Goal: Task Accomplishment & Management: Manage account settings

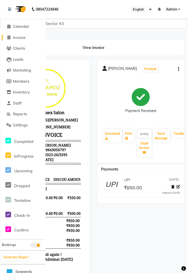
click at [29, 36] on link "Invoice" at bounding box center [23, 38] width 43 height 6
select select "service"
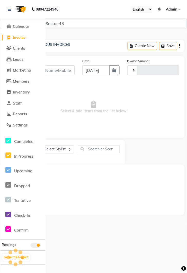
type input "3596"
select select "5694"
click at [12, 10] on link at bounding box center [10, 9] width 5 height 14
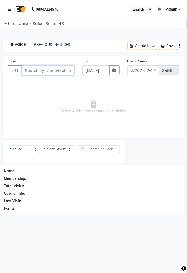
click at [40, 71] on input "Client" at bounding box center [48, 71] width 53 height 10
click at [47, 70] on input "Client" at bounding box center [48, 71] width 53 height 10
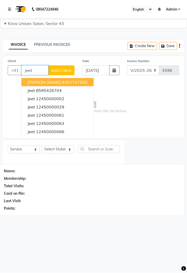
click at [53, 99] on ngb-highlight "12450000002" at bounding box center [50, 98] width 28 height 5
type input "12450000002"
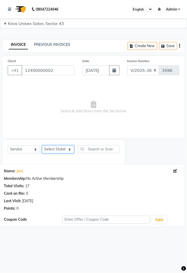
click at [66, 150] on select "Select Stylist [PERSON_NAME] [PERSON_NAME] Jeet Lalit Lamu [PERSON_NAME] [PERSO…" at bounding box center [58, 150] width 32 height 8
select select "39647"
click at [42, 146] on select "Select Stylist [PERSON_NAME] [PERSON_NAME] Jeet Lalit Lamu [PERSON_NAME] [PERSO…" at bounding box center [58, 150] width 32 height 8
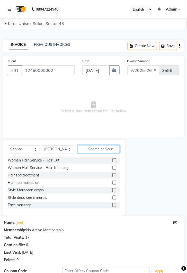
click at [95, 148] on input "text" at bounding box center [99, 149] width 42 height 8
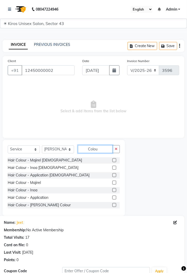
type input "Colou"
click at [114, 160] on label at bounding box center [115, 161] width 4 height 4
click at [114, 160] on input "checkbox" at bounding box center [114, 160] width 3 height 3
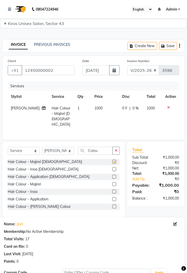
checkbox input "false"
click at [103, 110] on td "1000" at bounding box center [106, 117] width 28 height 28
select select "39647"
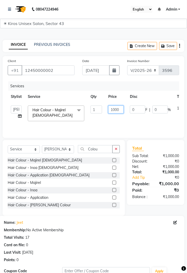
click at [120, 109] on input "1000" at bounding box center [116, 110] width 15 height 8
type input "1"
type input "5000"
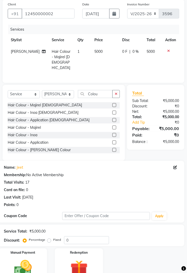
scroll to position [61, 0]
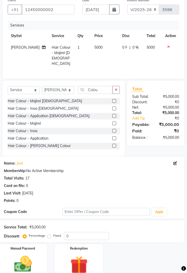
click at [26, 269] on img at bounding box center [23, 265] width 29 height 20
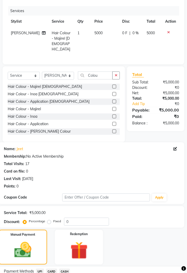
scroll to position [94, 0]
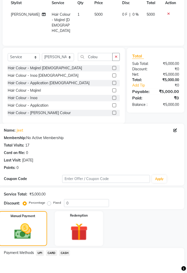
click at [40, 252] on span "UPI" at bounding box center [40, 254] width 8 height 6
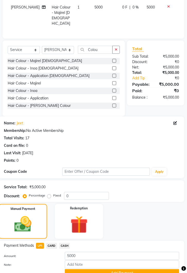
click at [125, 272] on button "Add Payment" at bounding box center [122, 274] width 115 height 8
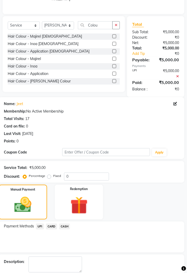
scroll to position [128, 0]
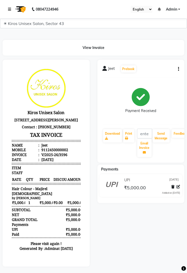
click at [9, 9] on icon at bounding box center [9, 9] width 3 height 4
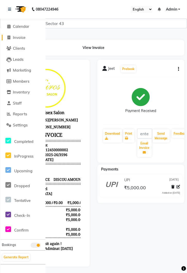
click at [20, 37] on span "Invoice" at bounding box center [19, 37] width 13 height 5
select select "service"
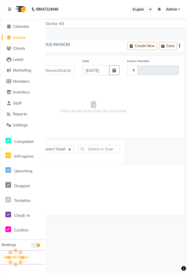
type input "3597"
select select "5694"
click at [11, 39] on span at bounding box center [9, 38] width 8 height 6
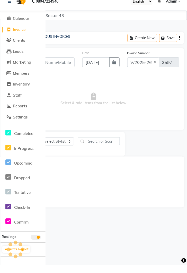
select select "service"
select select "5694"
type input "3597"
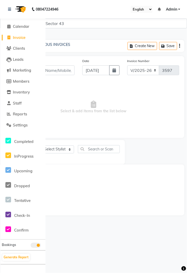
click at [20, 38] on span "Invoice" at bounding box center [19, 37] width 13 height 5
select select "service"
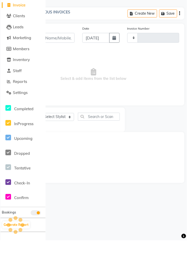
type input "3597"
select select "5694"
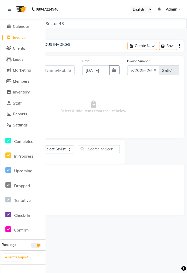
click at [9, 35] on span at bounding box center [9, 38] width 8 height 6
select select "5694"
select select "service"
click at [24, 38] on span "Invoice" at bounding box center [19, 37] width 13 height 5
select select "service"
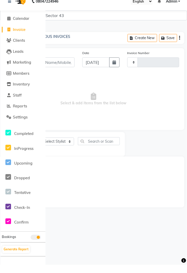
type input "3597"
select select "5694"
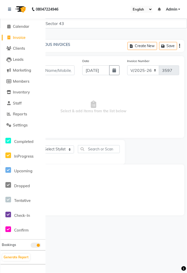
click at [10, 36] on icon at bounding box center [9, 38] width 3 height 4
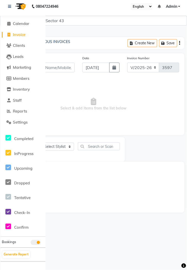
select select "service"
select select "5694"
type input "3597"
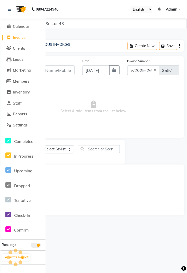
click at [30, 40] on link "Invoice" at bounding box center [23, 38] width 43 height 6
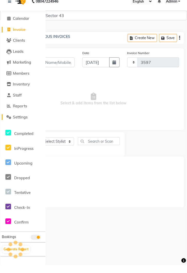
click at [23, 123] on link "Settings" at bounding box center [23, 126] width 43 height 6
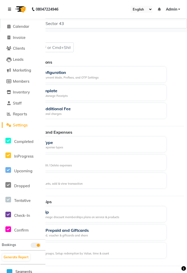
click at [11, 11] on link at bounding box center [10, 9] width 5 height 14
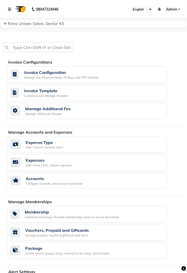
click at [11, 8] on icon at bounding box center [9, 9] width 3 height 4
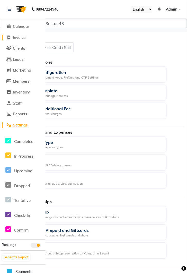
click at [20, 39] on span "Invoice" at bounding box center [19, 37] width 13 height 5
select select "service"
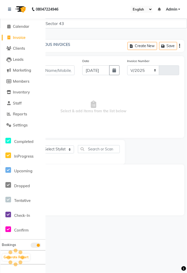
select select "5694"
type input "3597"
click at [9, 8] on icon at bounding box center [9, 9] width 3 height 4
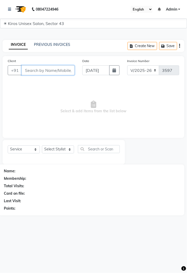
click at [39, 72] on input "Client" at bounding box center [48, 71] width 53 height 10
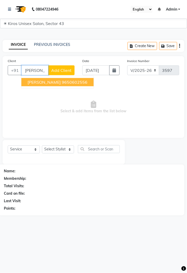
click at [75, 83] on ngb-highlight "9650602556" at bounding box center [75, 82] width 26 height 5
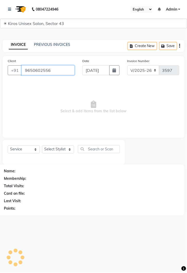
type input "9650602556"
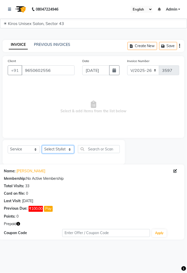
click at [66, 151] on select "Select Stylist [PERSON_NAME] [PERSON_NAME] Jeet Lalit Lamu [PERSON_NAME] [PERSO…" at bounding box center [58, 150] width 32 height 8
select select "39647"
click at [42, 146] on select "Select Stylist [PERSON_NAME] [PERSON_NAME] Jeet Lalit Lamu [PERSON_NAME] [PERSO…" at bounding box center [58, 150] width 32 height 8
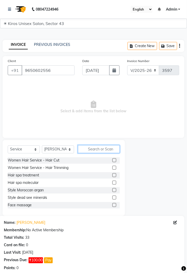
click at [102, 148] on input "text" at bounding box center [99, 149] width 42 height 8
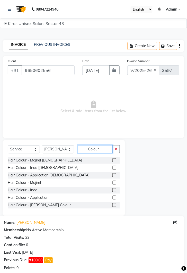
scroll to position [2, 0]
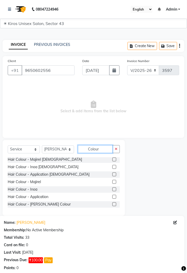
type input "Colour"
click at [114, 166] on label at bounding box center [115, 167] width 4 height 4
click at [114, 166] on input "checkbox" at bounding box center [114, 167] width 3 height 3
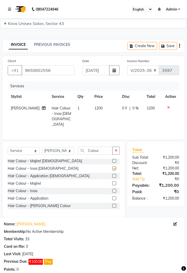
checkbox input "false"
click at [116, 152] on button "button" at bounding box center [116, 151] width 7 height 8
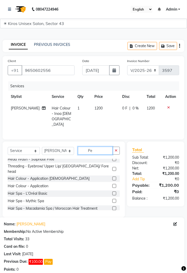
scroll to position [0, 0]
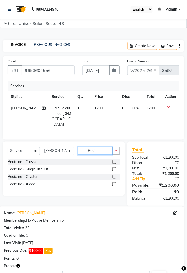
type input "Pedi"
click at [67, 151] on select "Select Stylist [PERSON_NAME] [PERSON_NAME] Jeet Lalit Lamu [PERSON_NAME] [PERSO…" at bounding box center [58, 151] width 32 height 8
select select "69096"
click at [42, 147] on select "Select Stylist [PERSON_NAME] [PERSON_NAME] Jeet Lalit Lamu [PERSON_NAME] [PERSO…" at bounding box center [58, 151] width 32 height 8
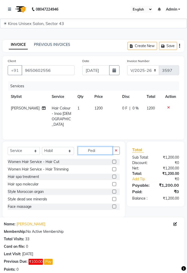
click at [103, 151] on input "Pedi" at bounding box center [95, 151] width 35 height 8
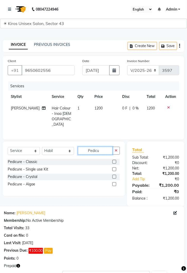
type input "Pedicu"
click at [114, 160] on label at bounding box center [115, 162] width 4 height 4
click at [114, 161] on input "checkbox" at bounding box center [114, 162] width 3 height 3
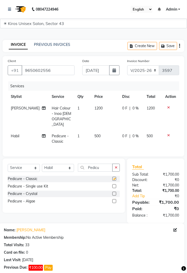
checkbox input "false"
click at [100, 132] on td "500" at bounding box center [106, 138] width 28 height 17
select select "69096"
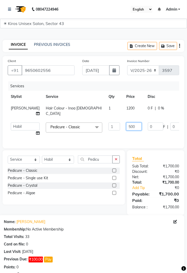
click at [127, 123] on input "500" at bounding box center [134, 127] width 15 height 8
type input "5"
type input "600"
click at [145, 133] on td "0 F | 0 %" at bounding box center [168, 130] width 47 height 20
select select "69096"
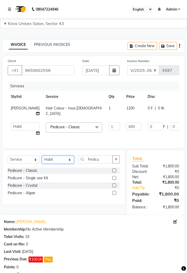
click at [69, 156] on select "Select Stylist [PERSON_NAME] [PERSON_NAME] Jeet Lalit Lamu [PERSON_NAME] [PERSO…" at bounding box center [58, 160] width 32 height 8
select select "67564"
click at [42, 156] on select "Select Stylist [PERSON_NAME] [PERSON_NAME] Jeet Lalit Lamu [PERSON_NAME] [PERSO…" at bounding box center [58, 160] width 32 height 8
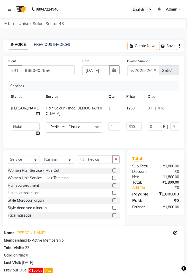
click at [118, 156] on button "button" at bounding box center [116, 160] width 7 height 8
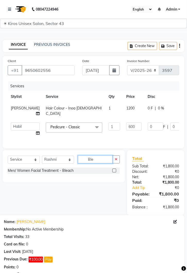
type input "Ble"
click at [113, 169] on label at bounding box center [115, 171] width 4 height 4
click at [113, 169] on input "checkbox" at bounding box center [114, 170] width 3 height 3
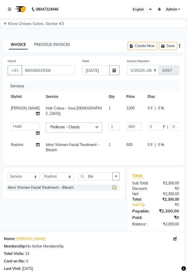
checkbox input "false"
click at [124, 139] on td "500" at bounding box center [135, 147] width 22 height 17
select select "67564"
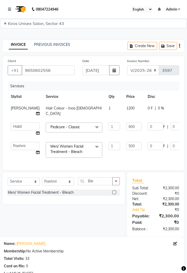
click at [117, 180] on icon "button" at bounding box center [116, 182] width 3 height 4
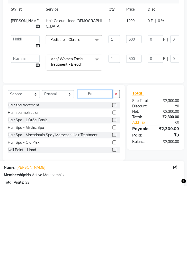
type input "P"
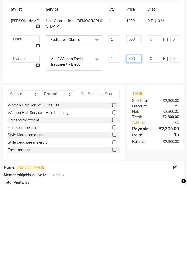
click at [127, 142] on input "500" at bounding box center [134, 146] width 15 height 8
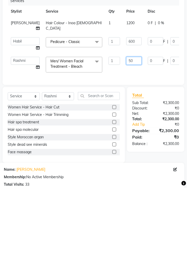
type input "5"
type input "1000"
click at [119, 158] on div "Client [PHONE_NUMBER] Date [DATE] Invoice Number V/2025 V/[PHONE_NUMBER] Servic…" at bounding box center [94, 113] width 182 height 114
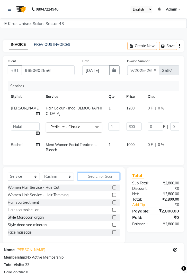
click at [108, 173] on input "text" at bounding box center [99, 177] width 42 height 8
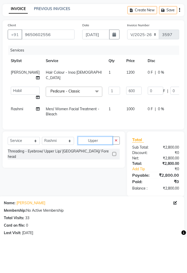
type input "Upper"
click at [115, 188] on label at bounding box center [115, 190] width 4 height 4
click at [115, 189] on input "checkbox" at bounding box center [114, 190] width 3 height 3
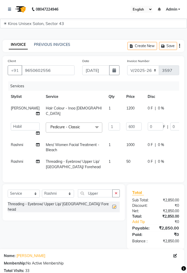
checkbox input "false"
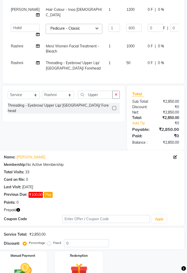
scroll to position [102, 0]
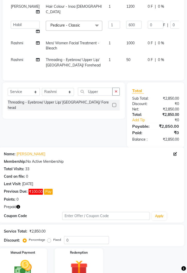
click at [80, 263] on img at bounding box center [79, 270] width 29 height 22
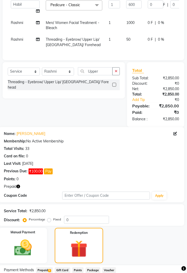
scroll to position [135, 0]
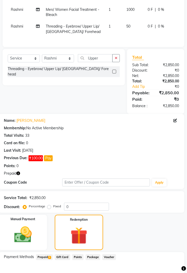
click at [45, 255] on span "Prepaid 5" at bounding box center [44, 258] width 17 height 6
click at [27, 229] on img at bounding box center [23, 235] width 29 height 20
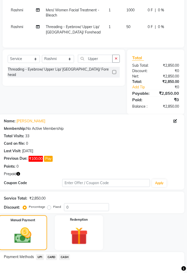
click at [83, 226] on img at bounding box center [79, 237] width 29 height 22
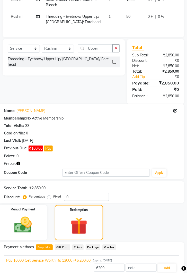
scroll to position [177, 0]
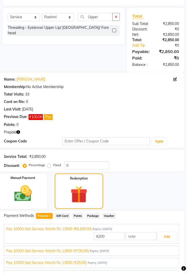
click at [141, 249] on div "Pay 10000 Get Service Worth Rs 13000 (₹730.00) Expiry: [DATE]" at bounding box center [91, 251] width 171 height 5
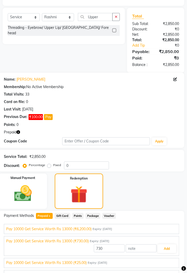
click at [145, 261] on div "Pay 10000 Get Service Worth Rs 13000 (₹25.00) Expiry: [DATE]" at bounding box center [91, 263] width 171 height 5
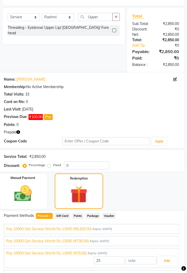
click at [142, 273] on div "Pay 10000 Get Service Worth Rs 13000 (₹100.00) Expiry: [DATE]" at bounding box center [91, 275] width 171 height 5
click at [176, 239] on div "Pay 10000 Get Service Worth Rs 13000 (₹730.00) Expiry: [DATE]" at bounding box center [91, 241] width 171 height 5
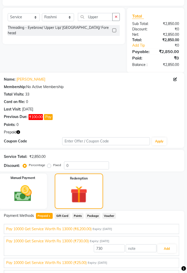
click at [130, 226] on div "Pay 10000 Get Service Worth Rs 13000 (₹6,200.00) Expiry: [DATE] 6200 Add" at bounding box center [92, 229] width 176 height 10
click at [94, 227] on span "Expiry: [DATE]" at bounding box center [103, 229] width 20 height 4
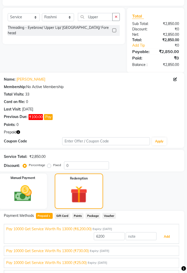
click at [167, 233] on button "Add" at bounding box center [167, 237] width 19 height 9
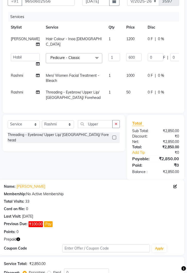
scroll to position [0, 0]
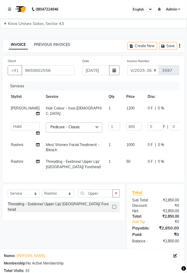
click at [59, 46] on link "PREVIOUS INVOICES" at bounding box center [52, 44] width 36 height 5
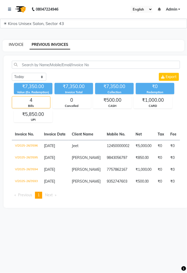
click at [15, 46] on link "INVOICE" at bounding box center [16, 44] width 15 height 5
select select "service"
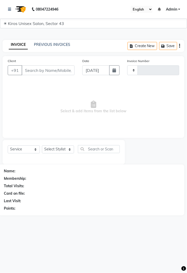
type input "3597"
select select "5694"
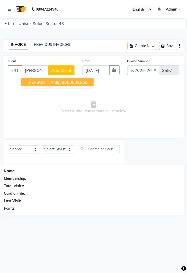
click at [75, 84] on ngb-highlight "9650602556" at bounding box center [75, 82] width 26 height 5
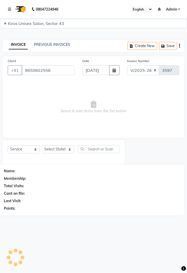
type input "9650602556"
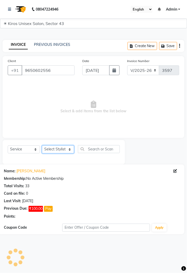
click at [61, 150] on select "Select Stylist [PERSON_NAME] [PERSON_NAME] Jeet Lalit Lamu [PERSON_NAME] [PERSO…" at bounding box center [58, 150] width 32 height 8
select select "69096"
click at [42, 146] on select "Select Stylist [PERSON_NAME] [PERSON_NAME] Jeet Lalit Lamu [PERSON_NAME] [PERSO…" at bounding box center [58, 150] width 32 height 8
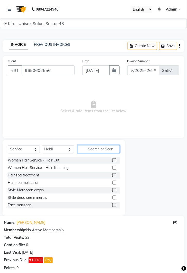
click at [110, 149] on input "text" at bounding box center [99, 149] width 42 height 8
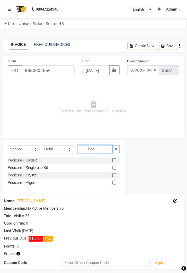
type input "Ped"
click at [114, 160] on label at bounding box center [115, 161] width 4 height 4
click at [114, 160] on input "checkbox" at bounding box center [114, 160] width 3 height 3
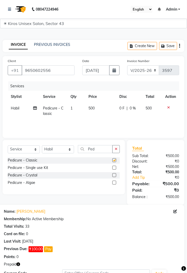
checkbox input "false"
click at [99, 108] on td "500" at bounding box center [101, 111] width 31 height 17
select select "69096"
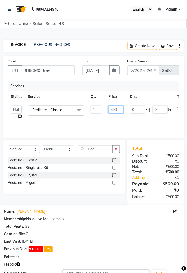
click at [119, 111] on input "500" at bounding box center [116, 110] width 15 height 8
type input "5"
type input "600"
click at [126, 130] on div "Services Stylist Service Qty Price Disc Total Action Deepak [PERSON_NAME] [PERS…" at bounding box center [94, 107] width 172 height 52
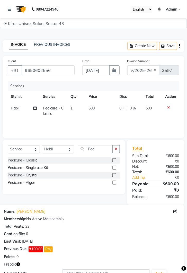
click at [114, 152] on button "button" at bounding box center [116, 149] width 7 height 8
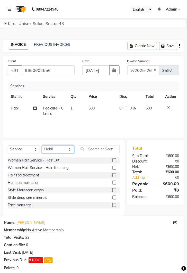
click at [71, 151] on select "Select Stylist [PERSON_NAME] [PERSON_NAME] Jeet Lalit Lamu [PERSON_NAME] [PERSO…" at bounding box center [58, 150] width 32 height 8
select select "67564"
click at [42, 146] on select "Select Stylist [PERSON_NAME] [PERSON_NAME] Jeet Lalit Lamu [PERSON_NAME] [PERSO…" at bounding box center [58, 150] width 32 height 8
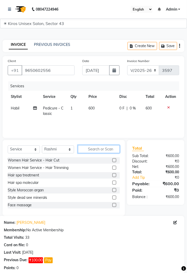
click at [102, 151] on input "text" at bounding box center [99, 149] width 42 height 8
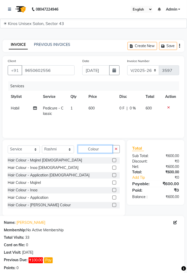
type input "Colour"
click at [114, 168] on label at bounding box center [115, 168] width 4 height 4
click at [114, 168] on input "checkbox" at bounding box center [114, 168] width 3 height 3
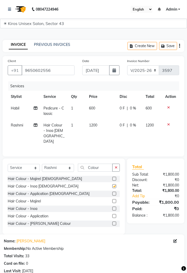
checkbox input "false"
click at [114, 164] on button "button" at bounding box center [116, 168] width 7 height 8
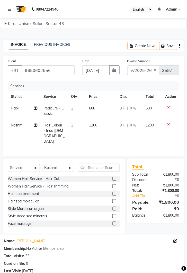
click at [21, 129] on td "Rashmi" at bounding box center [24, 134] width 33 height 28
select select "67564"
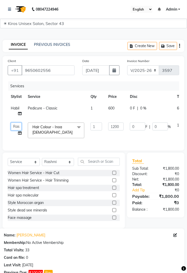
click at [16, 127] on select "[PERSON_NAME] [PERSON_NAME] Jeet Lalit Lamu [PERSON_NAME] [PERSON_NAME] [PERSON…" at bounding box center [16, 127] width 11 height 8
select select "39647"
click at [102, 162] on input "text" at bounding box center [99, 162] width 42 height 8
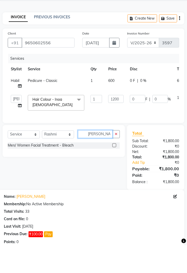
type input "[PERSON_NAME]"
click at [114, 174] on label at bounding box center [115, 173] width 4 height 4
click at [114, 174] on input "checkbox" at bounding box center [114, 173] width 3 height 3
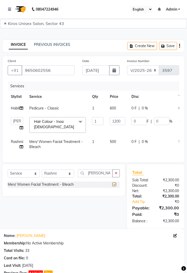
checkbox input "false"
click at [117, 145] on td "500" at bounding box center [118, 144] width 22 height 17
select select "67564"
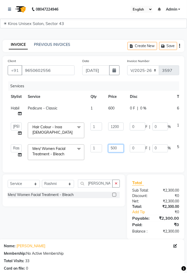
click at [121, 151] on input "500" at bounding box center [116, 149] width 15 height 8
type input "5"
type input "1000"
click at [137, 162] on div "Client [PHONE_NUMBER] Date [DATE] Invoice Number V/2025 V/[PHONE_NUMBER] Servic…" at bounding box center [94, 148] width 190 height 184
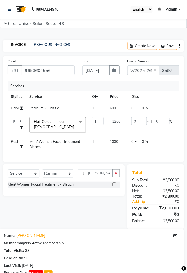
click at [120, 173] on button "button" at bounding box center [116, 174] width 7 height 8
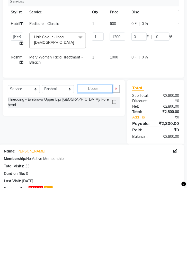
type input "Upper"
click at [115, 185] on label at bounding box center [115, 187] width 4 height 4
click at [115, 185] on input "checkbox" at bounding box center [114, 186] width 3 height 3
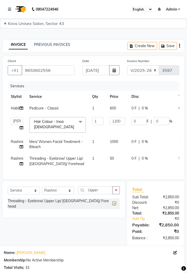
checkbox input "false"
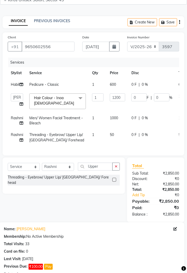
scroll to position [104, 0]
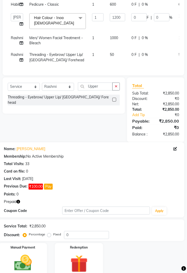
click at [79, 259] on img at bounding box center [79, 265] width 29 height 22
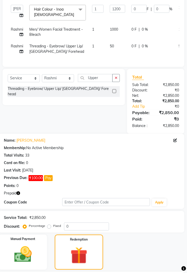
scroll to position [137, 0]
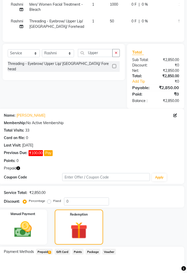
click at [48, 249] on span "Prepaid 5" at bounding box center [44, 252] width 17 height 6
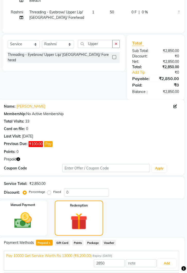
scroll to position [179, 0]
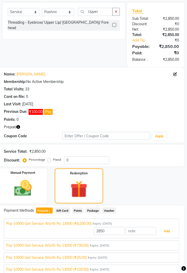
click at [169, 233] on button "Add" at bounding box center [167, 231] width 19 height 9
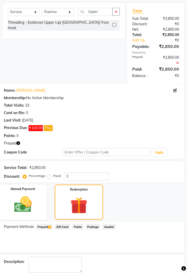
scroll to position [183, 0]
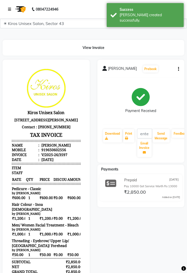
click at [12, 11] on link at bounding box center [10, 9] width 5 height 14
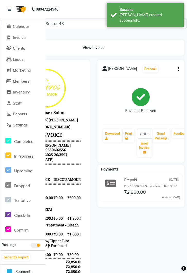
click at [23, 44] on li "Clients" at bounding box center [23, 48] width 45 height 11
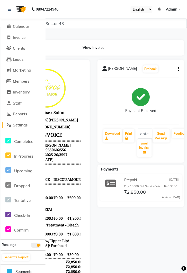
click at [21, 128] on link "Settings" at bounding box center [23, 126] width 43 height 6
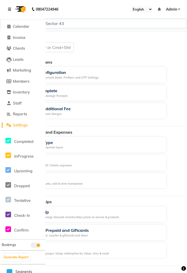
click at [12, 4] on link at bounding box center [10, 9] width 5 height 14
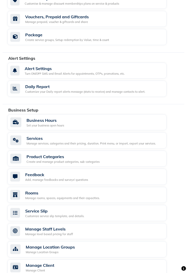
scroll to position [215, 0]
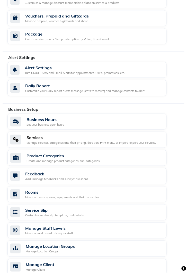
click at [93, 141] on div "Manage services, categories and their pricing, duration. Print menu, or import,…" at bounding box center [92, 143] width 130 height 4
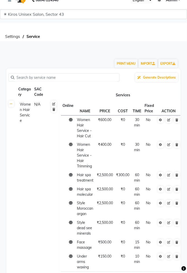
click at [98, 75] on input "text" at bounding box center [65, 78] width 103 height 8
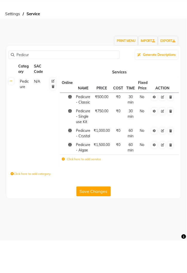
type input "Pedicur"
click at [110, 137] on td "₹500.00" at bounding box center [102, 132] width 20 height 14
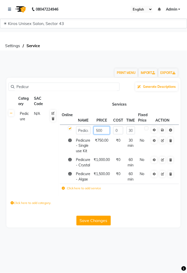
click at [106, 135] on input "500" at bounding box center [102, 131] width 16 height 8
type input "5"
type input "600"
click at [40, 153] on td "Pedicure N/A" at bounding box center [37, 152] width 42 height 87
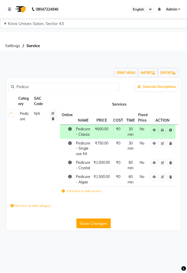
click at [94, 228] on button "Save Changes" at bounding box center [94, 224] width 35 height 10
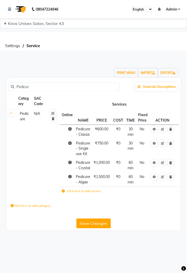
click at [62, 89] on input "Pedicur" at bounding box center [65, 87] width 103 height 8
type input "P"
type input "Manicu"
click at [133, 137] on span "30 min" at bounding box center [131, 132] width 6 height 10
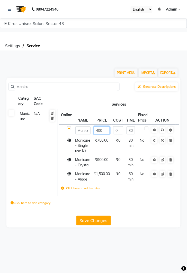
click at [107, 135] on input "400" at bounding box center [102, 131] width 16 height 8
type input "4"
type input "600"
click at [45, 152] on td "Manicure N/A" at bounding box center [37, 152] width 42 height 87
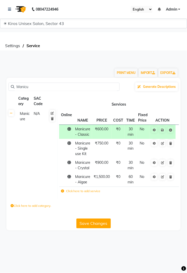
click at [95, 229] on button "Save Changes" at bounding box center [94, 224] width 35 height 10
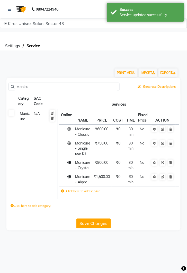
click at [160, 90] on button "Generate Descriptions" at bounding box center [157, 87] width 43 height 9
click at [91, 111] on th "NAME" at bounding box center [83, 118] width 19 height 14
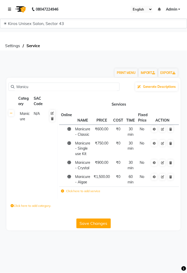
click at [10, 11] on icon at bounding box center [9, 9] width 3 height 4
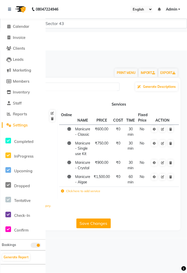
click at [100, 229] on button "Save Changes" at bounding box center [94, 224] width 35 height 10
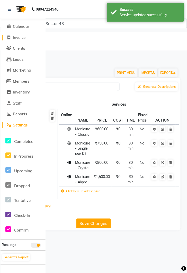
click at [16, 39] on span "Invoice" at bounding box center [19, 37] width 13 height 5
select select "service"
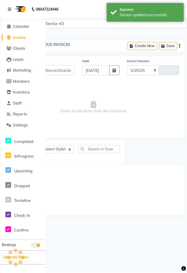
select select "5694"
type input "3598"
click at [10, 9] on icon at bounding box center [9, 9] width 3 height 4
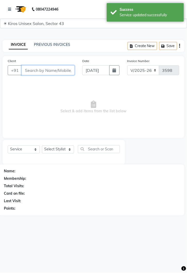
click at [54, 71] on input "Client" at bounding box center [48, 71] width 53 height 10
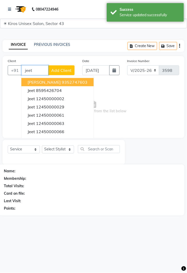
click at [56, 101] on button "Jeet 12450000002" at bounding box center [57, 99] width 72 height 8
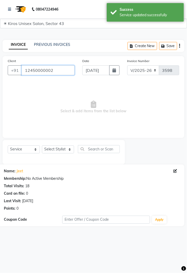
click at [64, 72] on input "12450000002" at bounding box center [48, 71] width 53 height 10
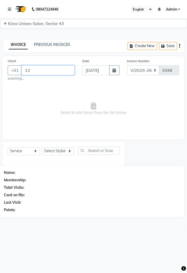
type input "1"
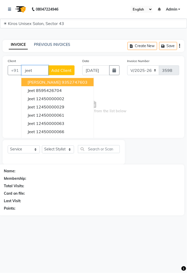
click at [58, 103] on button "Jeet 12450000029" at bounding box center [57, 107] width 72 height 8
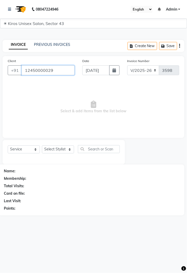
type input "12450000029"
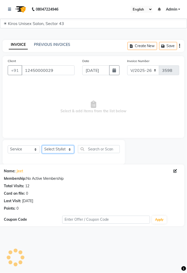
click at [66, 152] on select "Select Stylist [PERSON_NAME] [PERSON_NAME] Jeet Lalit Lamu [PERSON_NAME] [PERSO…" at bounding box center [58, 150] width 32 height 8
select select "39647"
click at [42, 146] on select "Select Stylist [PERSON_NAME] [PERSON_NAME] Jeet Lalit Lamu [PERSON_NAME] [PERSO…" at bounding box center [58, 150] width 32 height 8
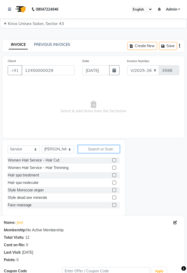
click at [104, 150] on input "text" at bounding box center [99, 149] width 42 height 8
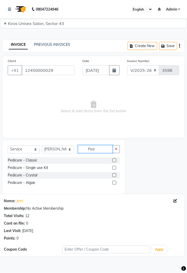
type input "Ped"
click at [114, 160] on label at bounding box center [115, 161] width 4 height 4
click at [114, 160] on input "checkbox" at bounding box center [114, 160] width 3 height 3
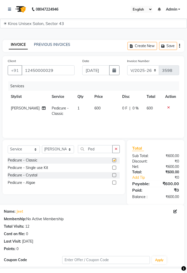
checkbox input "false"
click at [117, 148] on icon "button" at bounding box center [116, 150] width 3 height 4
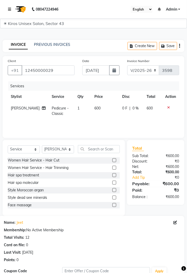
click at [12, 8] on link at bounding box center [10, 9] width 5 height 14
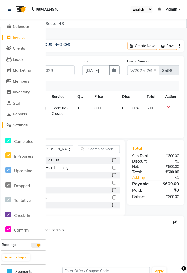
click at [22, 128] on link "Settings" at bounding box center [23, 126] width 43 height 6
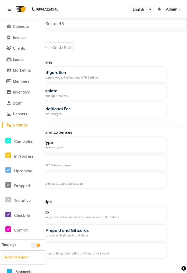
click at [114, 151] on div "Expense Type Add / remove expense types" at bounding box center [87, 145] width 160 height 16
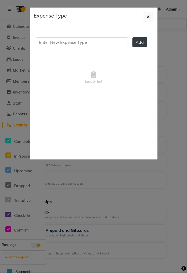
click at [148, 19] on span "button" at bounding box center [148, 16] width 3 height 5
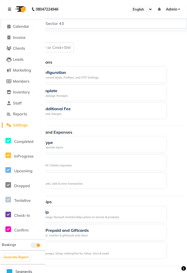
click at [10, 5] on link at bounding box center [10, 9] width 5 height 14
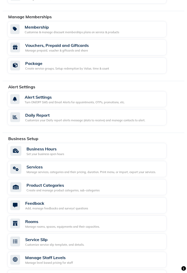
scroll to position [185, 0]
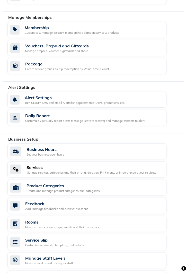
click at [81, 171] on div "Manage services, categories and their pricing, duration. Print menu, or import,…" at bounding box center [92, 173] width 130 height 4
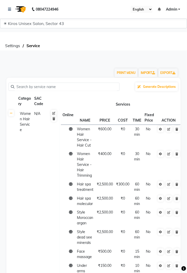
click at [80, 87] on input "text" at bounding box center [65, 87] width 103 height 8
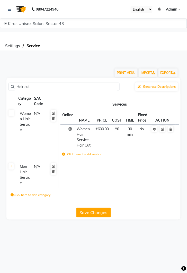
type input "Hair cut"
click at [87, 138] on td "Women Hair Service - Hair Cut" at bounding box center [84, 137] width 19 height 25
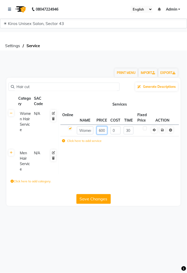
click at [103, 132] on input "600" at bounding box center [102, 131] width 11 height 8
type input "700"
click at [140, 166] on tbody "Women Hair Service N/A Online NAME PRICE COST TIME Fixed Price ACTION Women Hai…" at bounding box center [93, 142] width 175 height 66
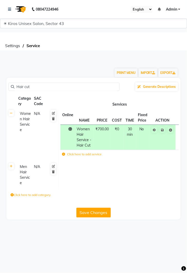
click at [92, 218] on button "Save Changes" at bounding box center [94, 213] width 35 height 10
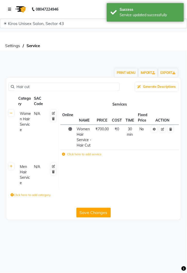
click at [11, 10] on link at bounding box center [10, 9] width 5 height 14
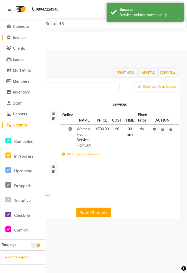
click at [21, 39] on span "Invoice" at bounding box center [19, 37] width 13 height 5
select select "service"
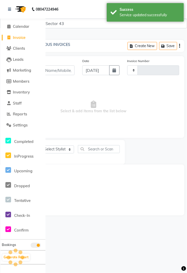
type input "3598"
select select "5694"
click at [11, 4] on link at bounding box center [10, 9] width 5 height 14
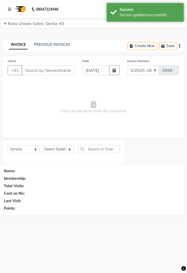
click at [58, 49] on div "INVOICE PREVIOUS INVOICES Create New Save" at bounding box center [94, 46] width 182 height 12
click at [55, 44] on link "PREVIOUS INVOICES" at bounding box center [52, 44] width 36 height 5
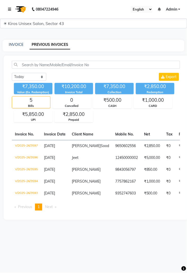
click at [11, 10] on icon at bounding box center [9, 9] width 3 height 4
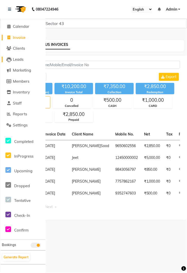
click at [15, 57] on link "Leads" at bounding box center [23, 60] width 43 height 6
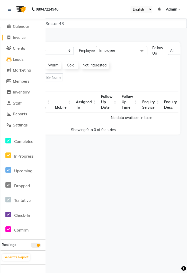
click at [17, 39] on span "Invoice" at bounding box center [19, 37] width 13 height 5
select select "service"
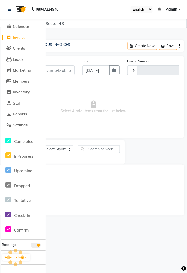
type input "3598"
select select "5694"
click at [9, 10] on icon at bounding box center [9, 9] width 3 height 4
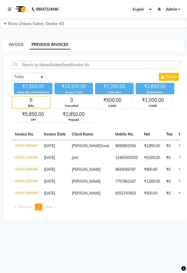
click at [19, 47] on link "INVOICE" at bounding box center [16, 44] width 15 height 5
select select "service"
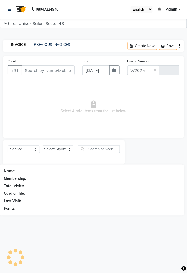
select select "5694"
type input "3598"
